Goal: Navigation & Orientation: Find specific page/section

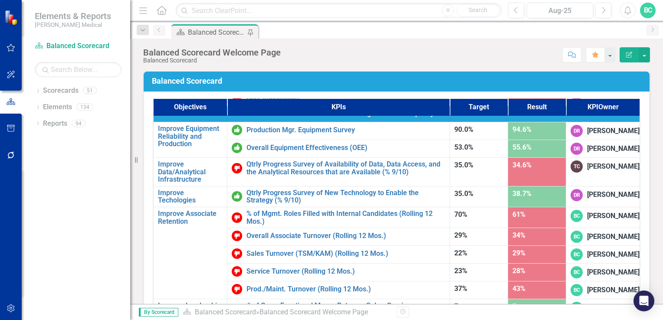
scroll to position [548, 0]
click at [36, 91] on icon "Dropdown" at bounding box center [38, 91] width 6 height 5
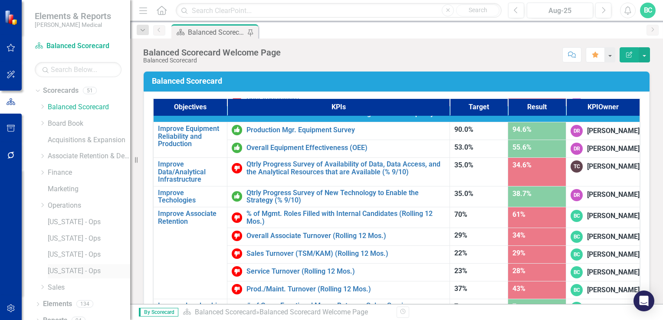
click at [62, 274] on link "[US_STATE] - Ops" at bounding box center [89, 271] width 82 height 10
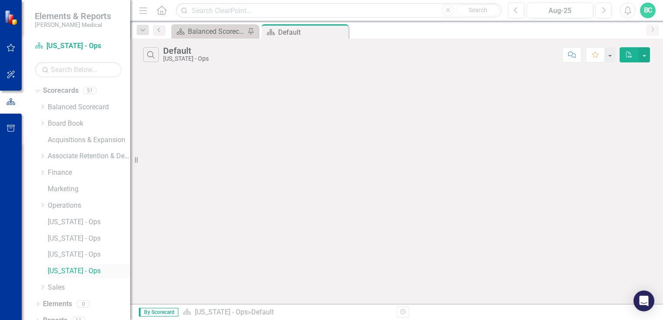
click at [68, 271] on link "[US_STATE] - Ops" at bounding box center [89, 271] width 82 height 10
click at [213, 34] on div "Balanced Scorecard Welcome Page" at bounding box center [216, 31] width 57 height 11
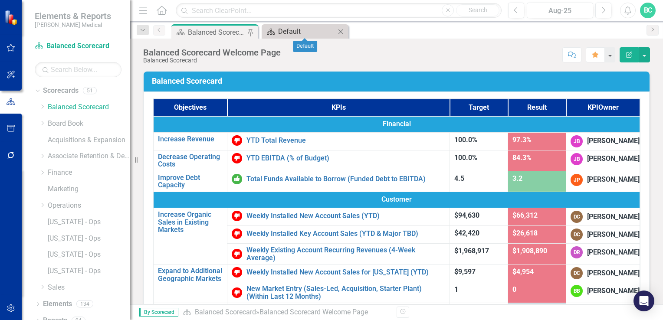
click at [304, 32] on div "Default" at bounding box center [306, 31] width 57 height 11
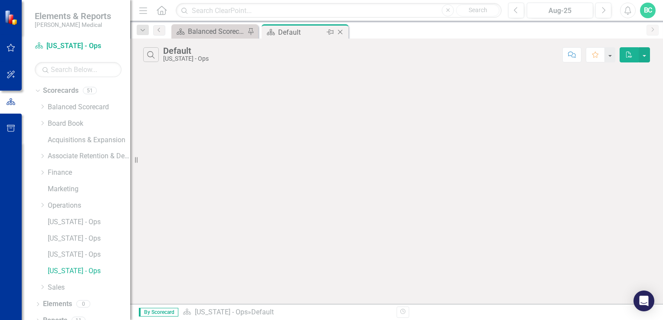
click at [342, 32] on icon "Close" at bounding box center [340, 32] width 9 height 7
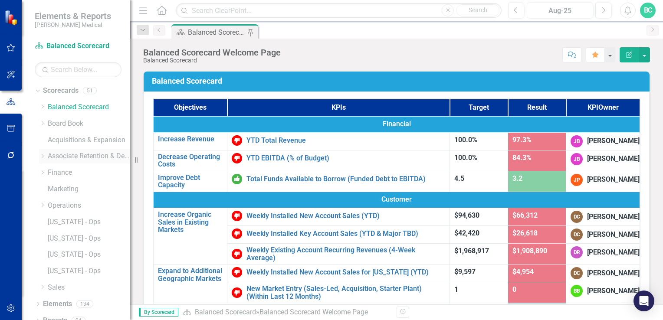
click at [40, 157] on icon "Dropdown" at bounding box center [42, 156] width 7 height 5
click at [52, 188] on icon at bounding box center [51, 189] width 2 height 4
click at [82, 272] on link "[US_STATE] - HR" at bounding box center [97, 271] width 65 height 10
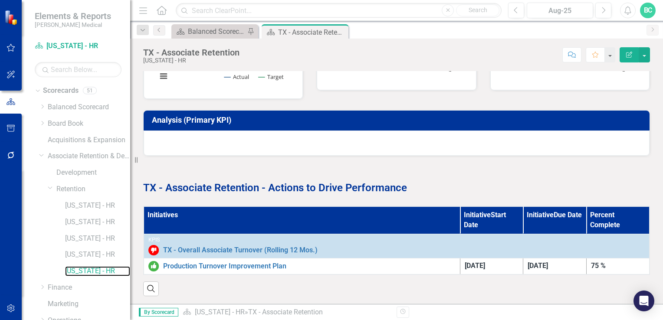
scroll to position [394, 0]
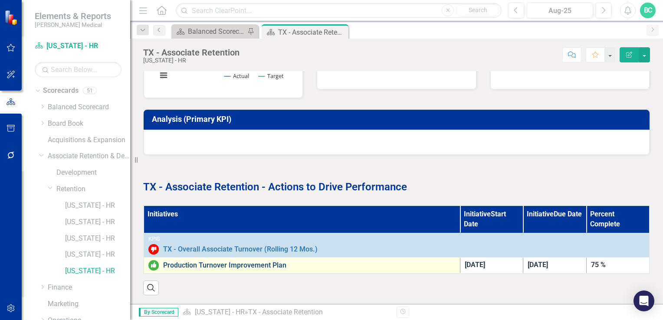
click at [258, 261] on link "Production Turnover Improvement Plan" at bounding box center [309, 265] width 292 height 8
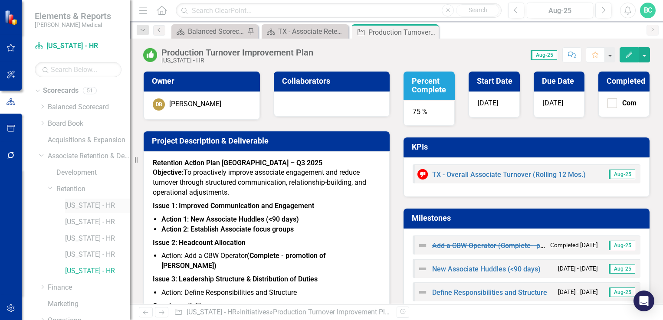
click at [83, 202] on link "[US_STATE] - HR" at bounding box center [97, 206] width 65 height 10
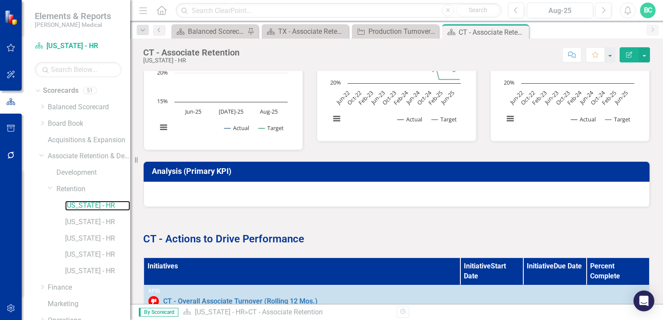
scroll to position [378, 0]
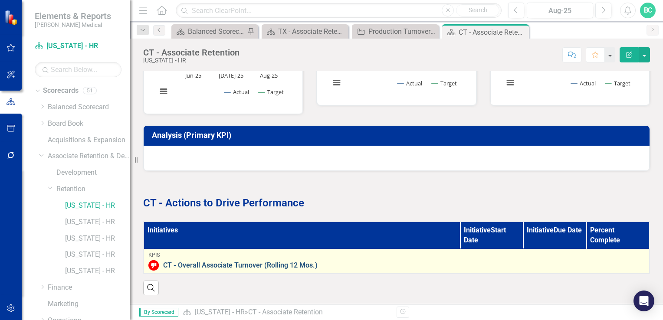
click at [263, 261] on link "CT - Overall Associate Turnover (Rolling 12 Mos.)" at bounding box center [403, 265] width 481 height 8
